Goal: Task Accomplishment & Management: Manage account settings

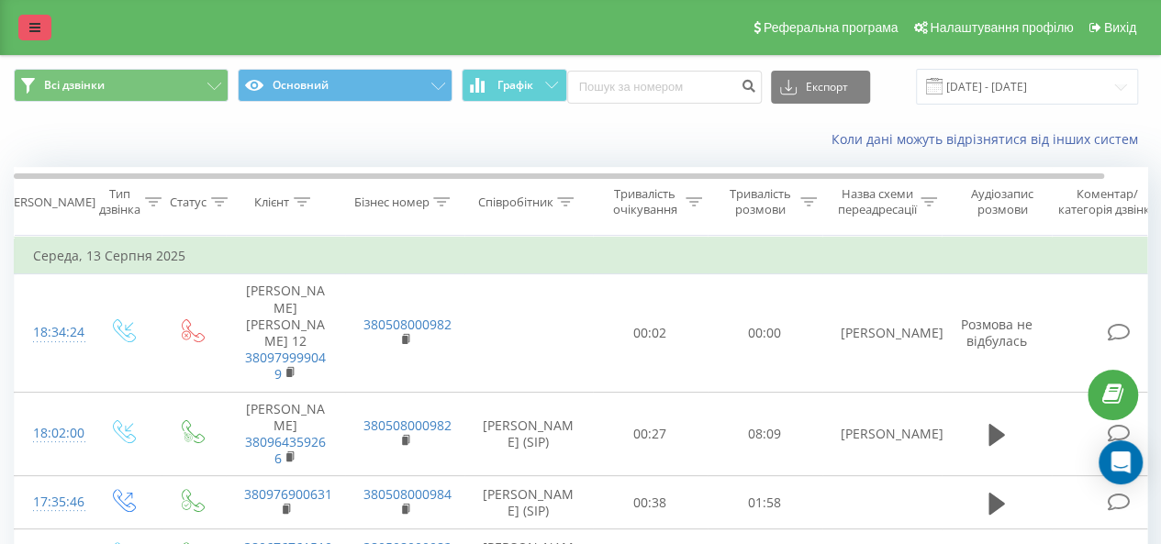
click at [29, 23] on icon at bounding box center [34, 27] width 11 height 13
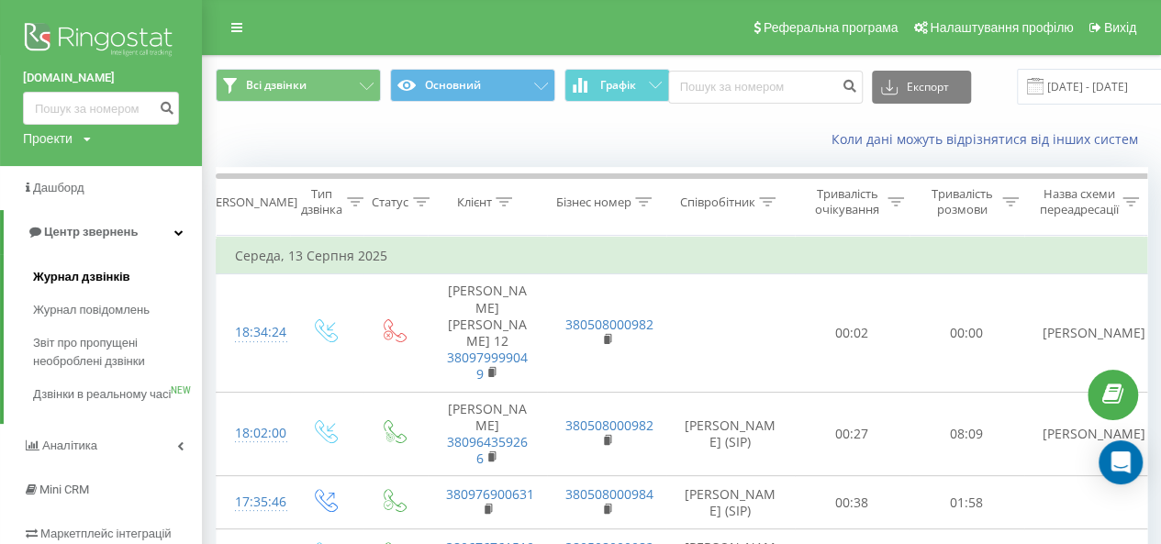
click at [86, 284] on span "Журнал дзвінків" at bounding box center [81, 277] width 97 height 18
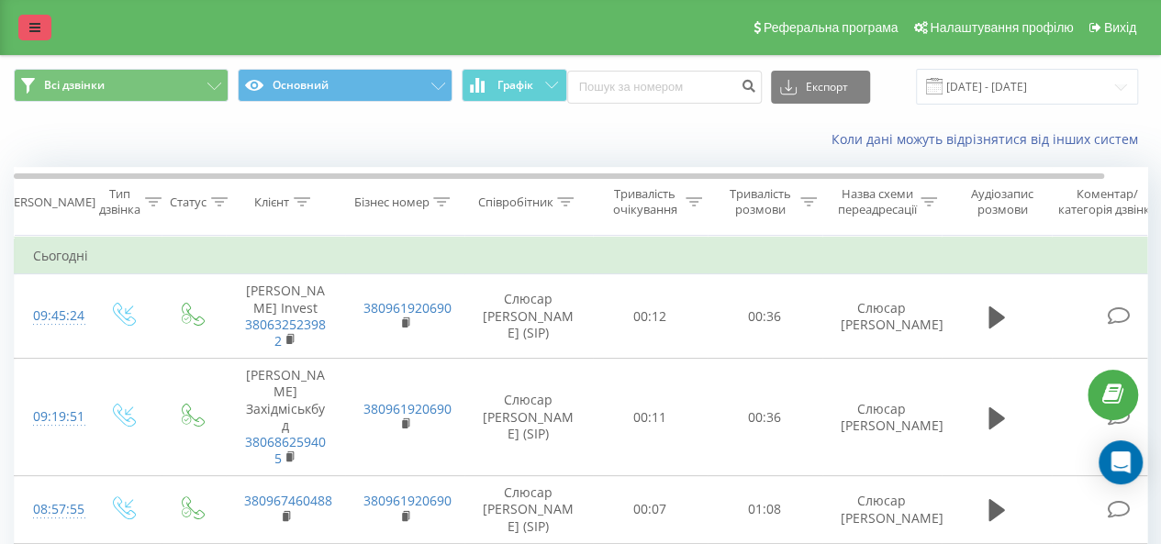
click at [36, 16] on link at bounding box center [34, 28] width 33 height 26
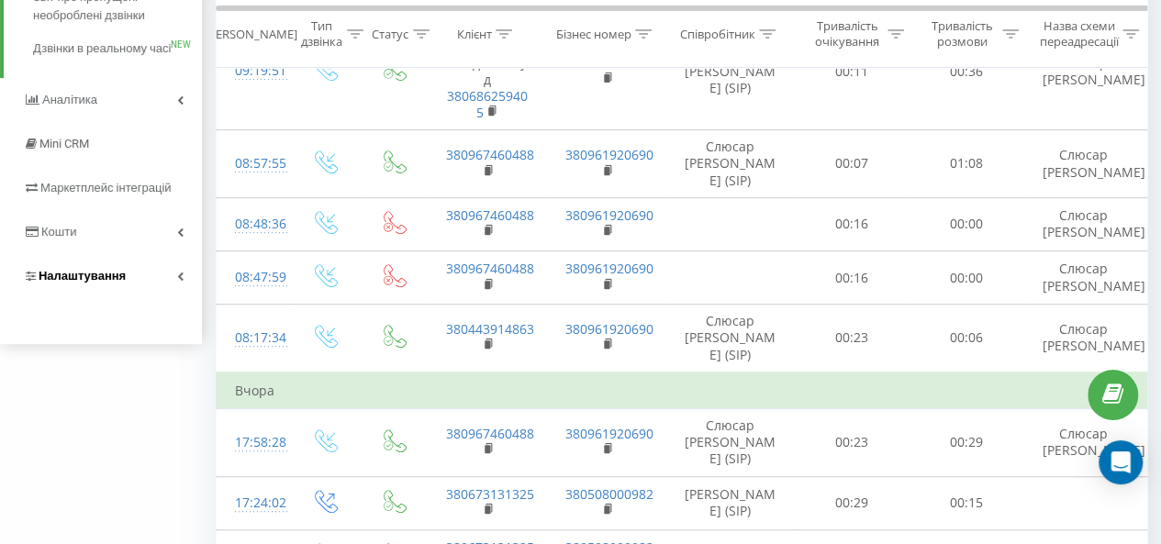
click at [101, 283] on span "Налаштування" at bounding box center [82, 276] width 87 height 14
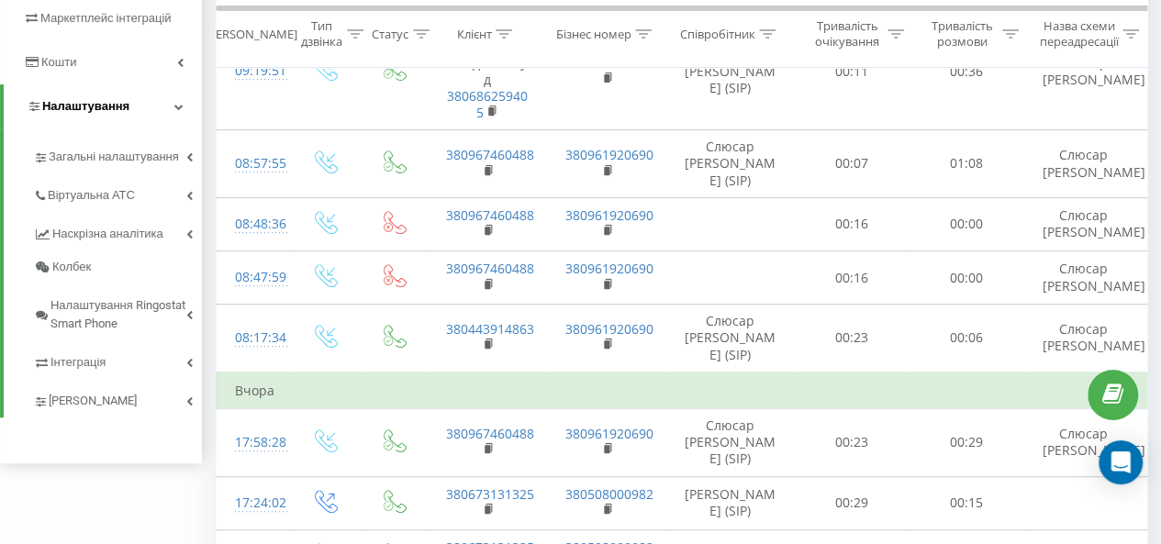
scroll to position [158, 0]
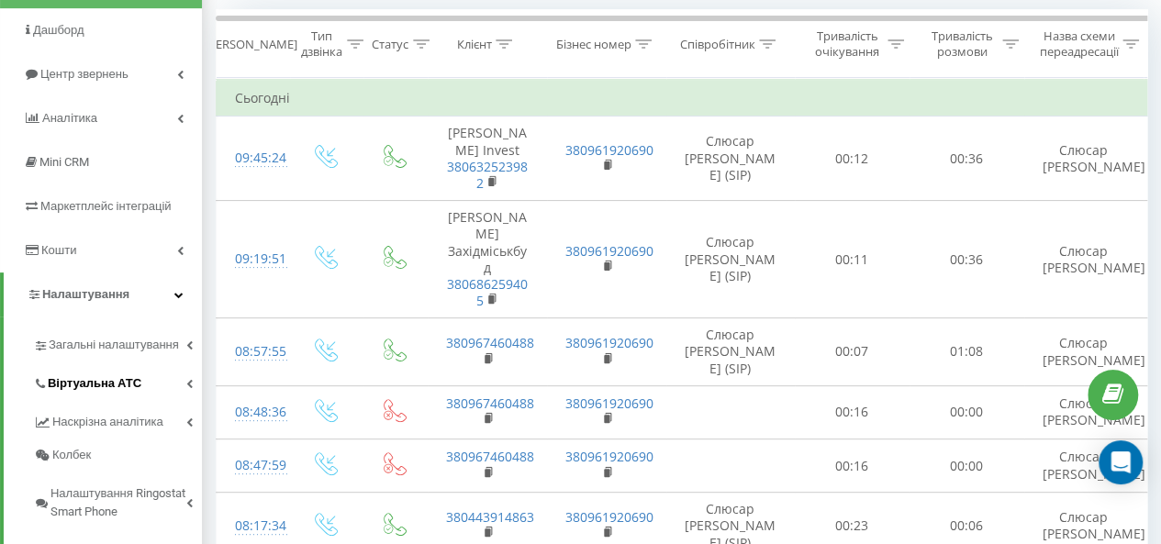
click at [105, 379] on span "Віртуальна АТС" at bounding box center [95, 384] width 94 height 18
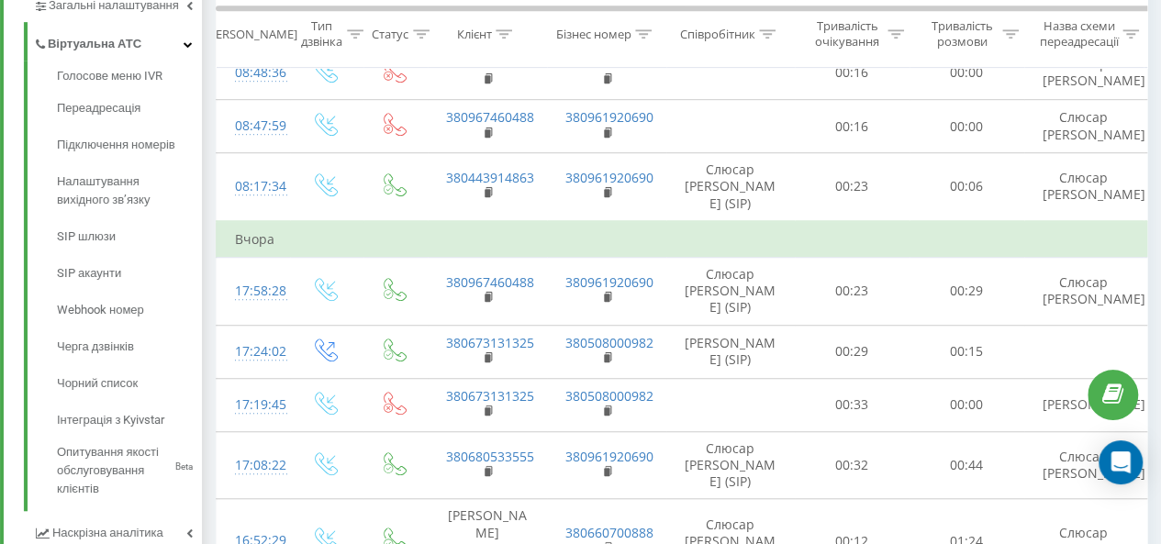
scroll to position [516, 0]
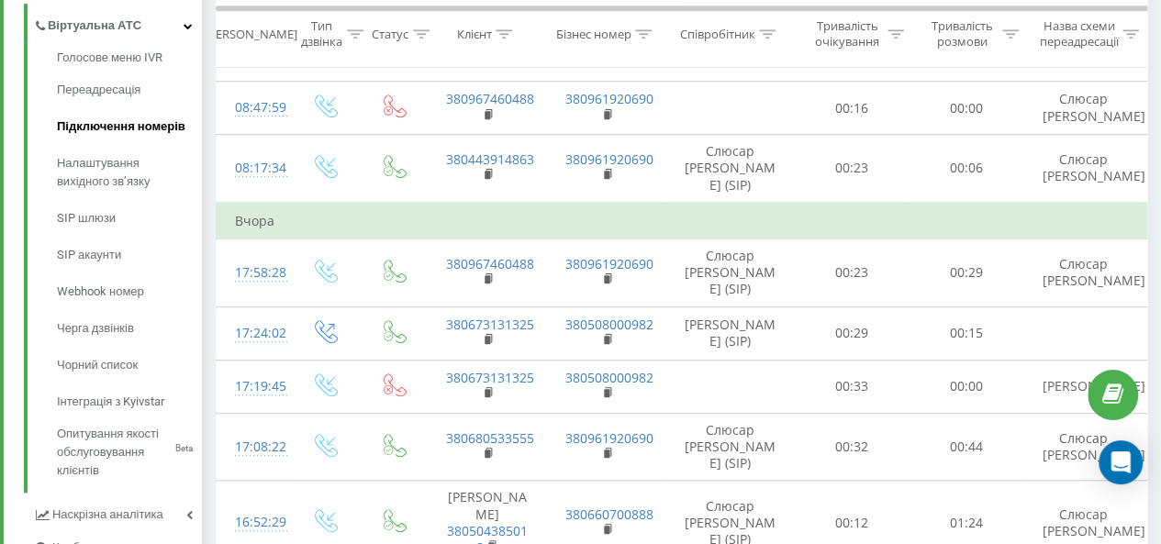
click at [111, 123] on span "Підключення номерів" at bounding box center [121, 126] width 129 height 18
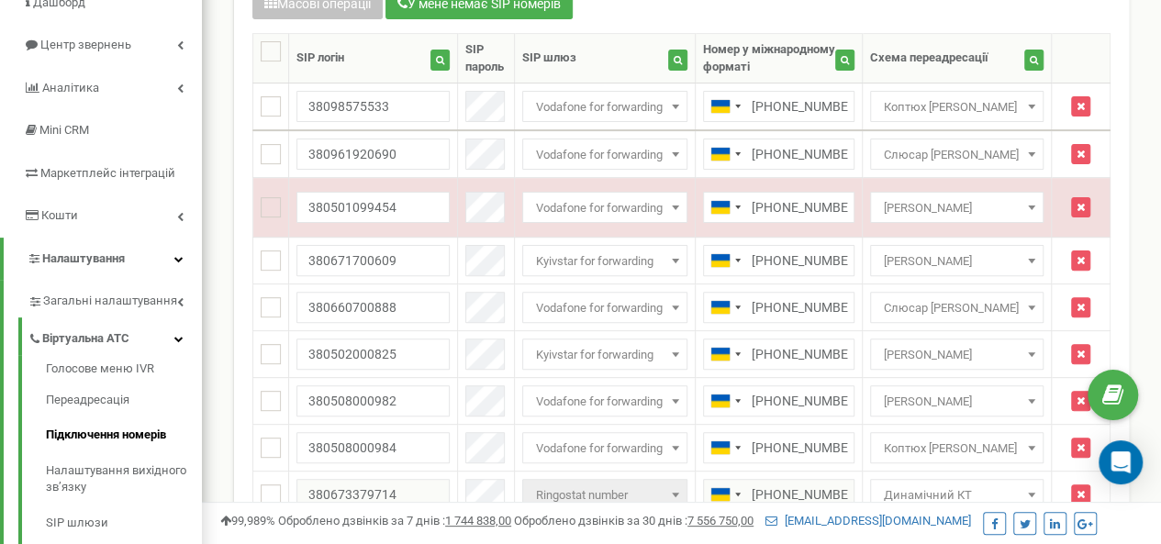
scroll to position [117, 0]
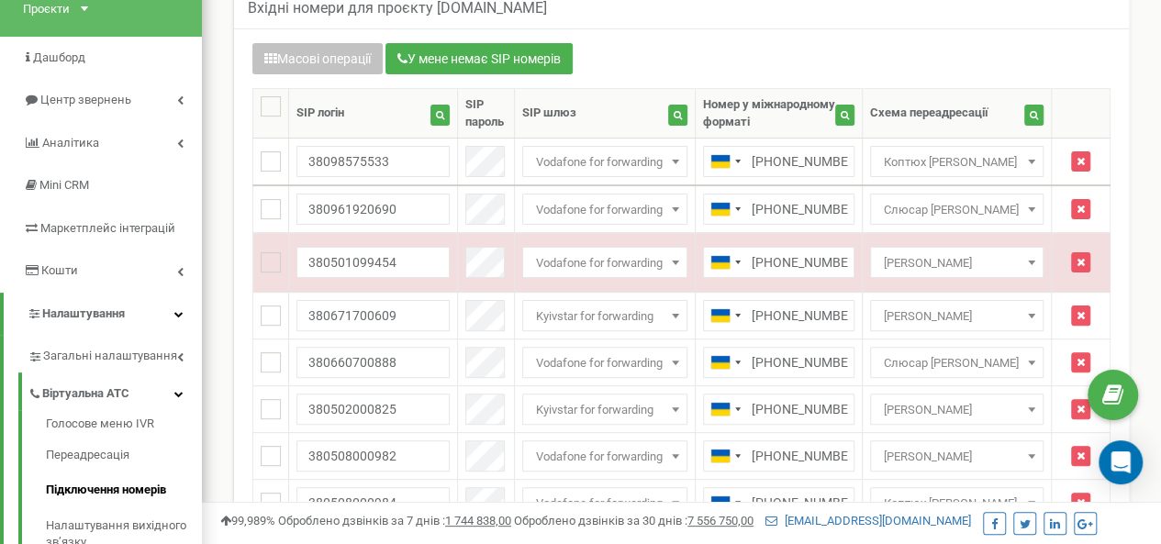
click at [1150, 35] on html at bounding box center [580, 433] width 1161 height 1101
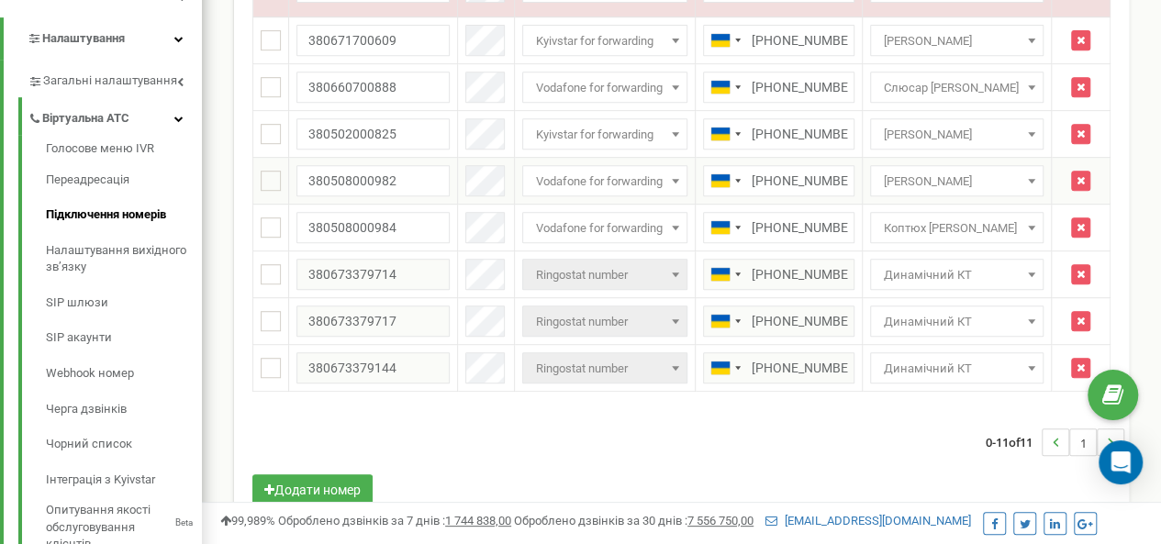
scroll to position [378, 0]
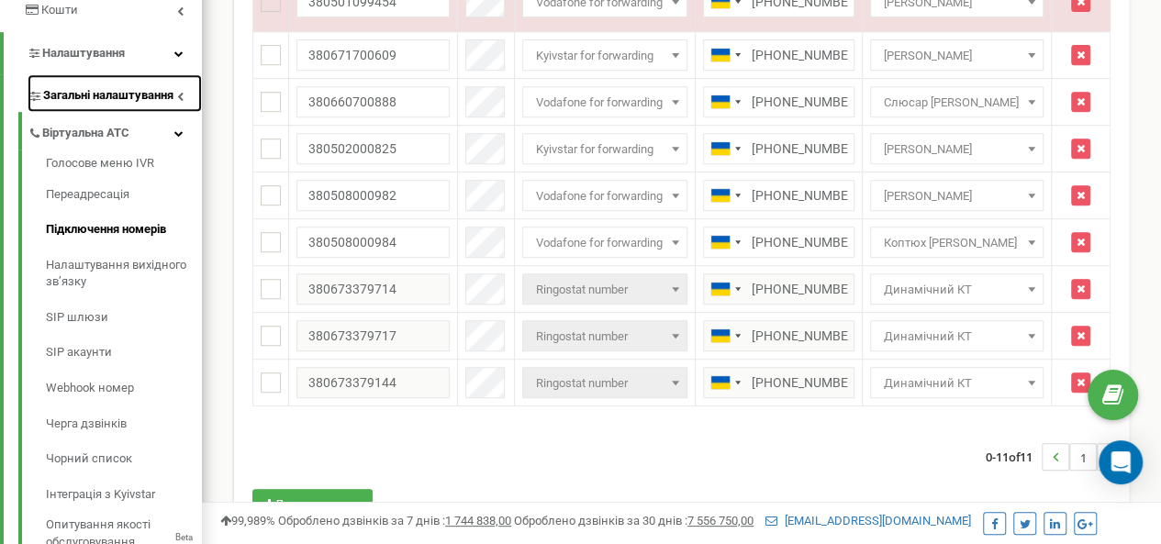
click at [134, 94] on span "Загальні налаштування" at bounding box center [108, 95] width 130 height 17
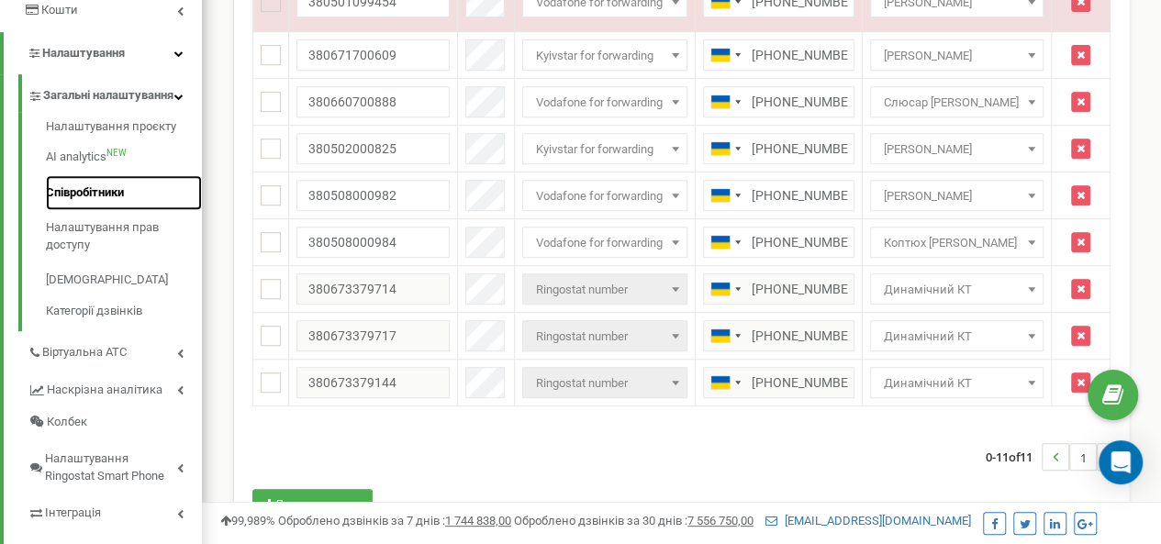
click at [92, 209] on link "Співробітники" at bounding box center [124, 193] width 156 height 36
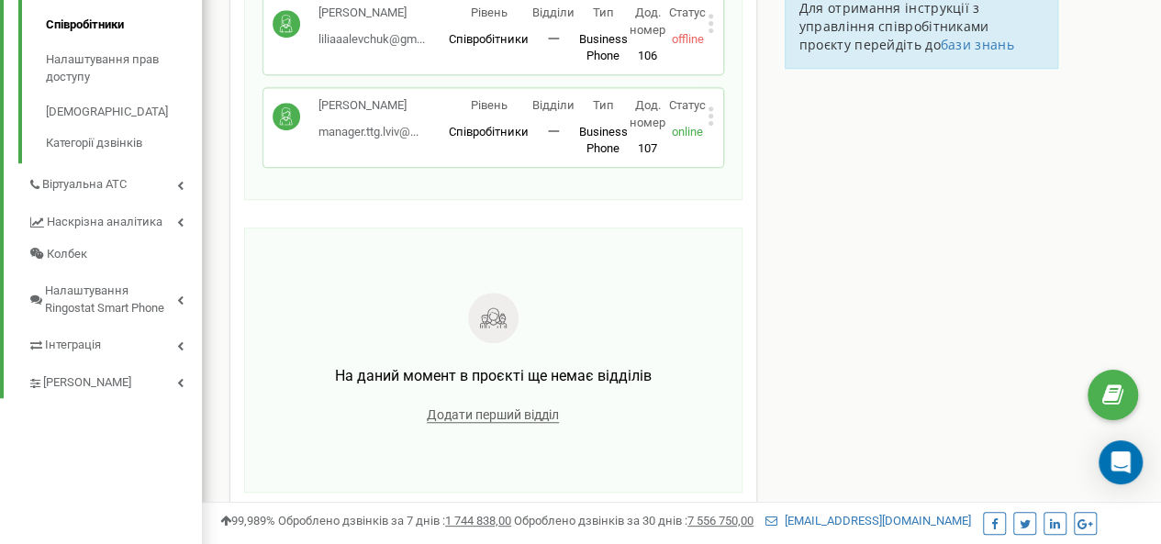
scroll to position [564, 0]
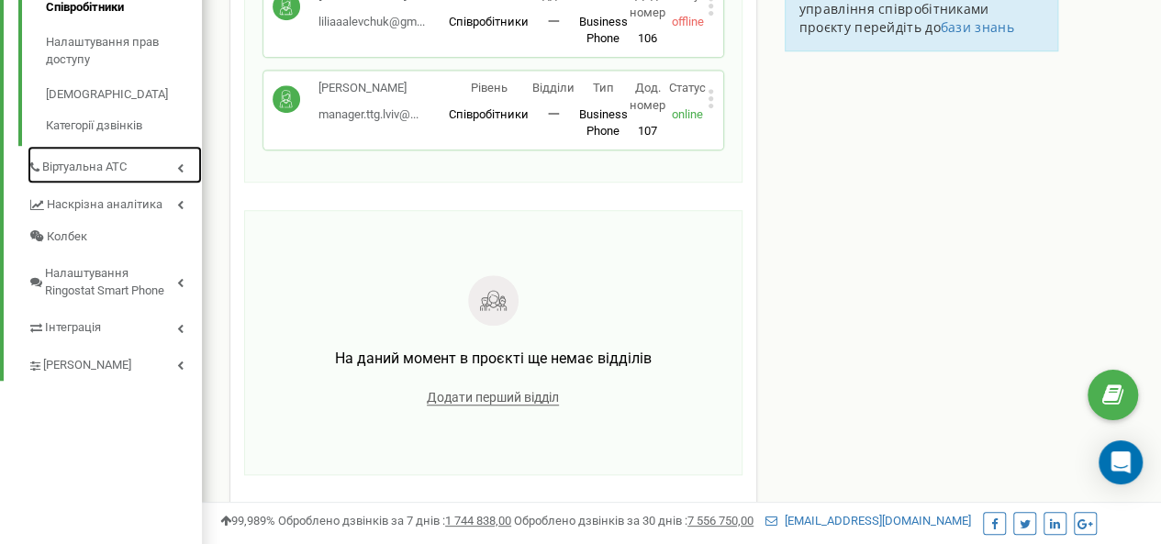
click at [104, 176] on span "Віртуальна АТС" at bounding box center [84, 167] width 84 height 17
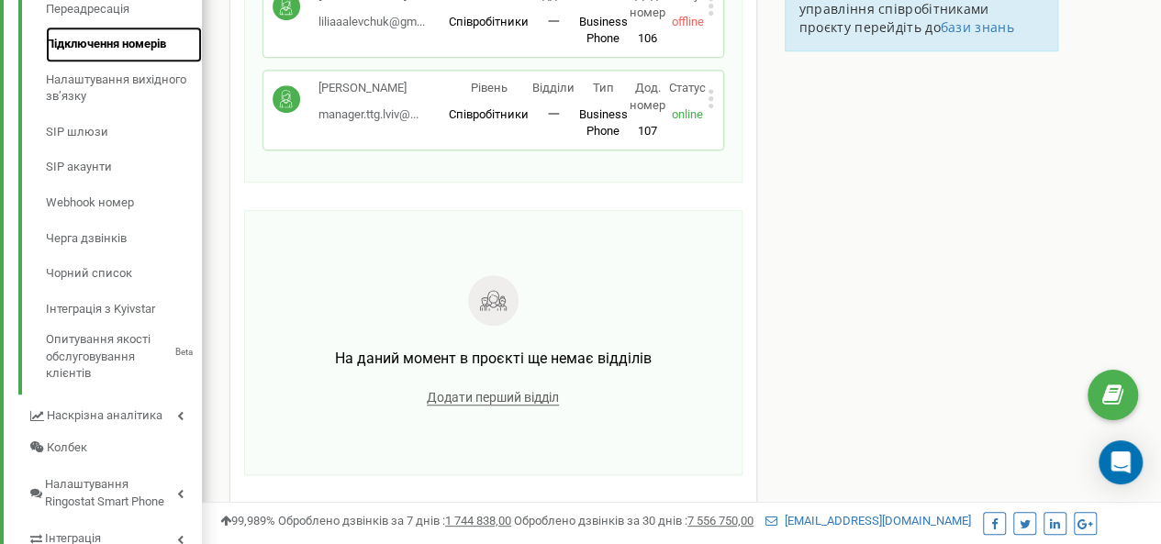
click at [134, 39] on link "Підключення номерів" at bounding box center [124, 45] width 156 height 36
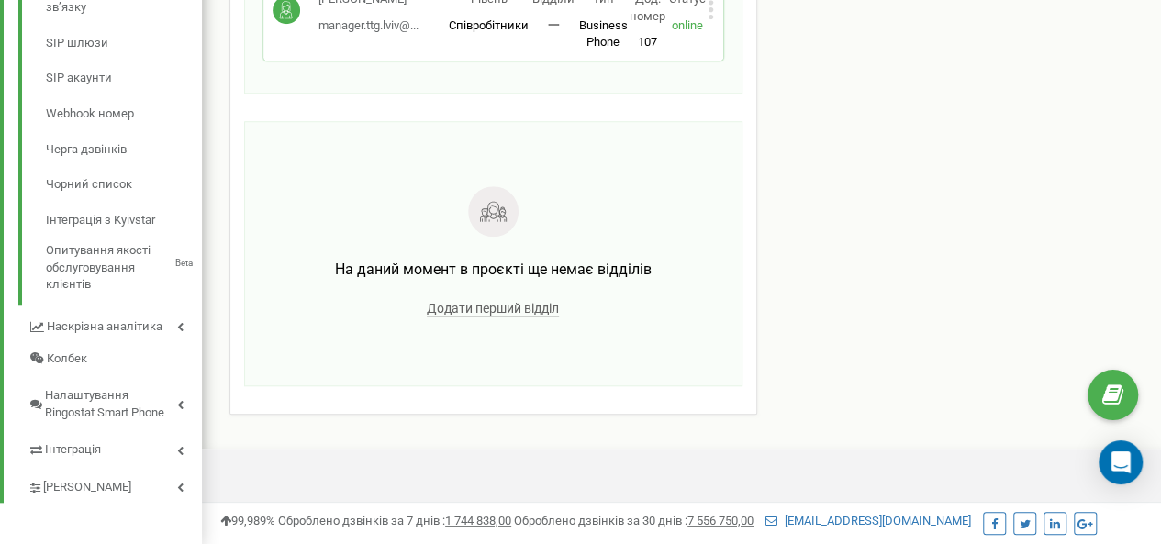
scroll to position [585, 0]
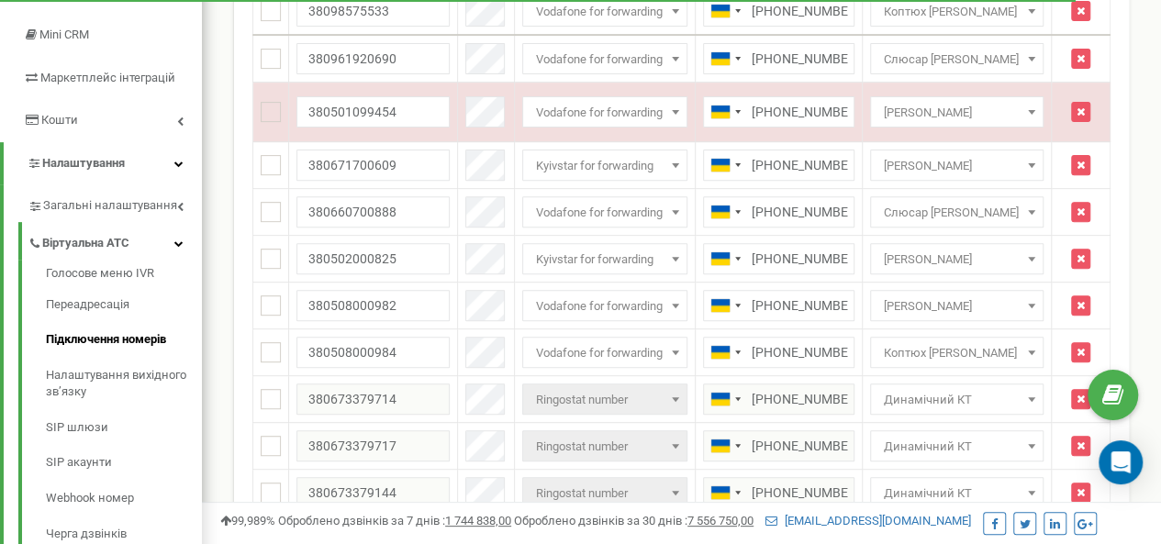
scroll to position [243, 0]
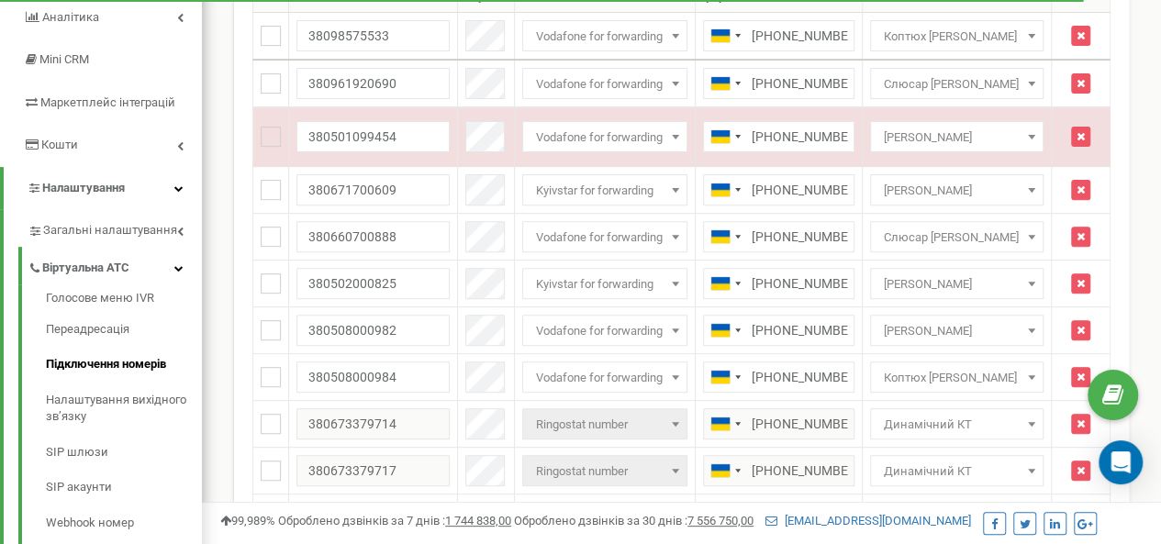
click at [1160, 243] on html at bounding box center [580, 307] width 1161 height 1101
